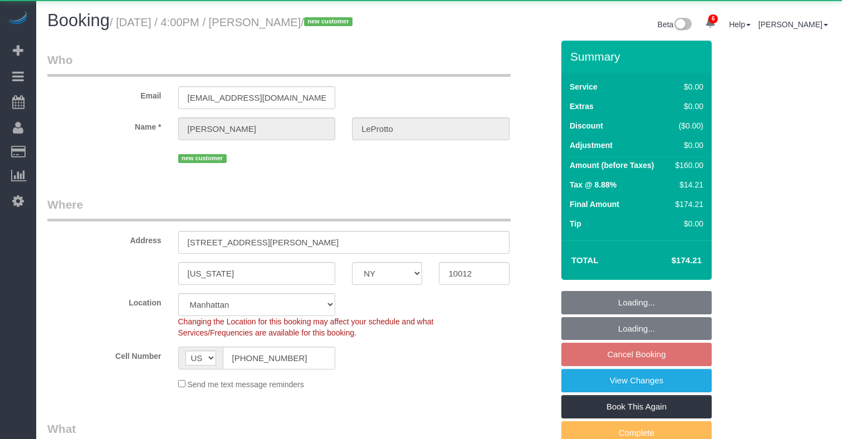
select select "NY"
select select "1"
select select "spot7"
select select "number:89"
select select "number:77"
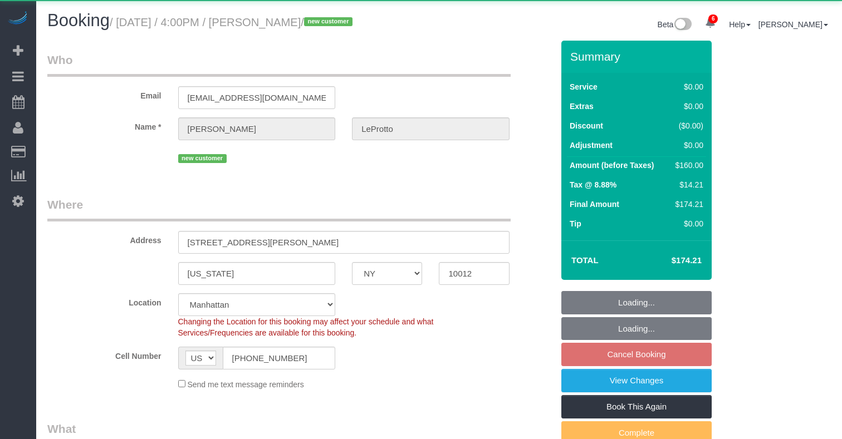
select select "number:15"
select select "number:5"
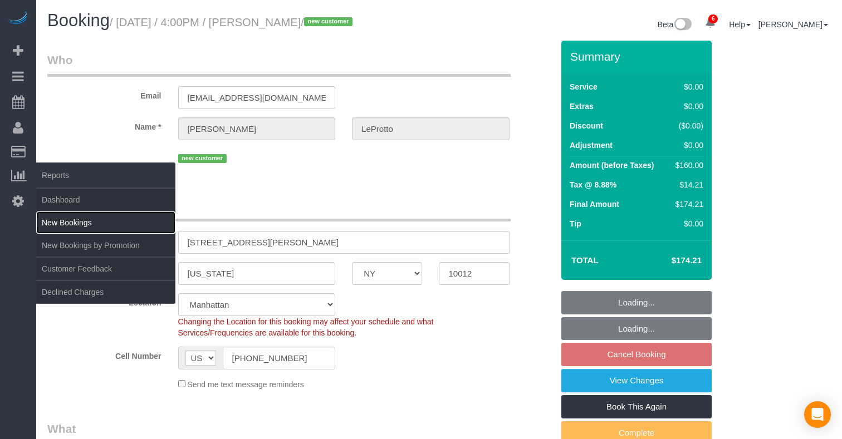
click at [77, 220] on link "New Bookings" at bounding box center [105, 223] width 139 height 22
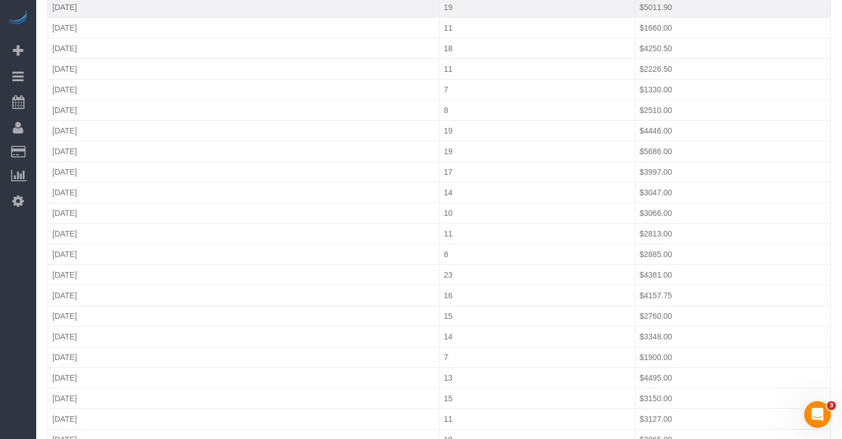
scroll to position [566, 0]
